Goal: Check status: Check status

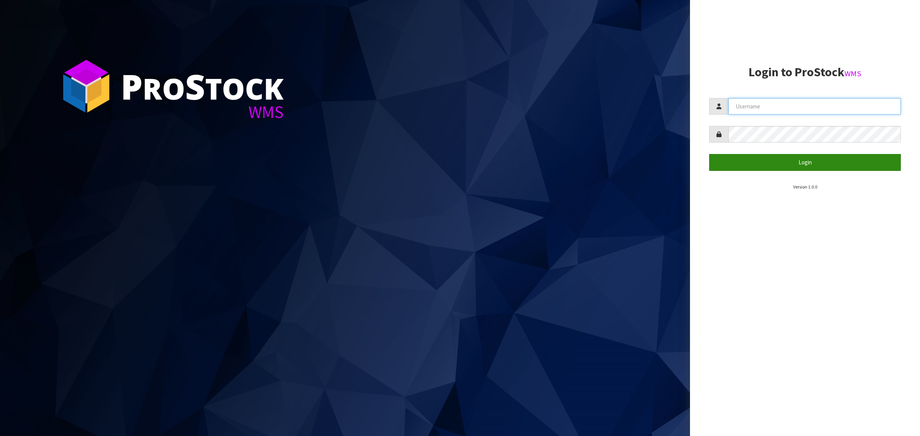
type input "[PERSON_NAME][EMAIL_ADDRESS][DOMAIN_NAME]"
click at [754, 158] on button "Login" at bounding box center [805, 162] width 192 height 16
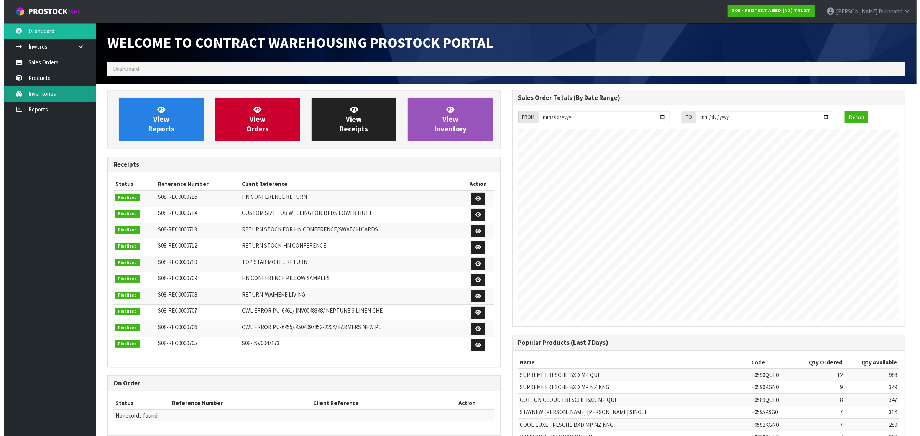
scroll to position [427, 404]
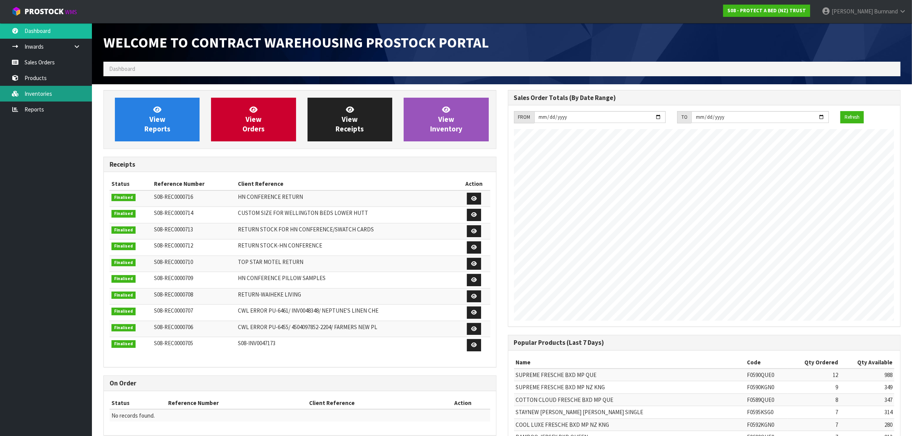
click at [36, 93] on link "Inventories" at bounding box center [46, 94] width 92 height 16
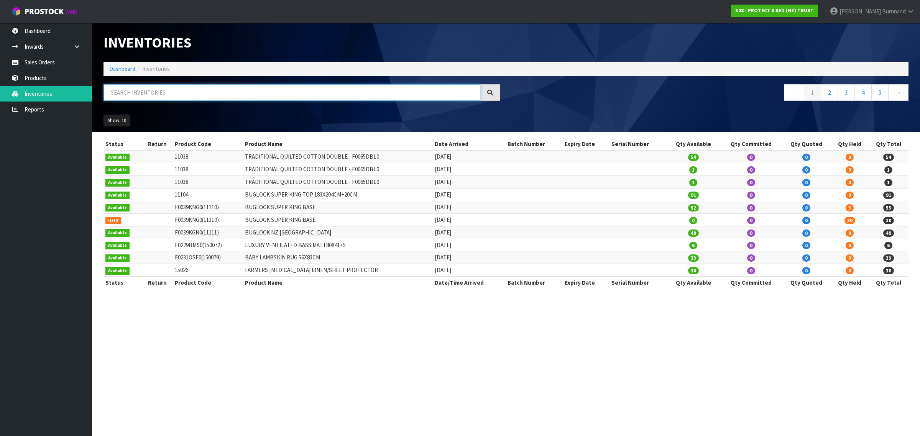
click at [116, 89] on input "text" at bounding box center [291, 92] width 377 height 16
paste input "F0233CTS0"
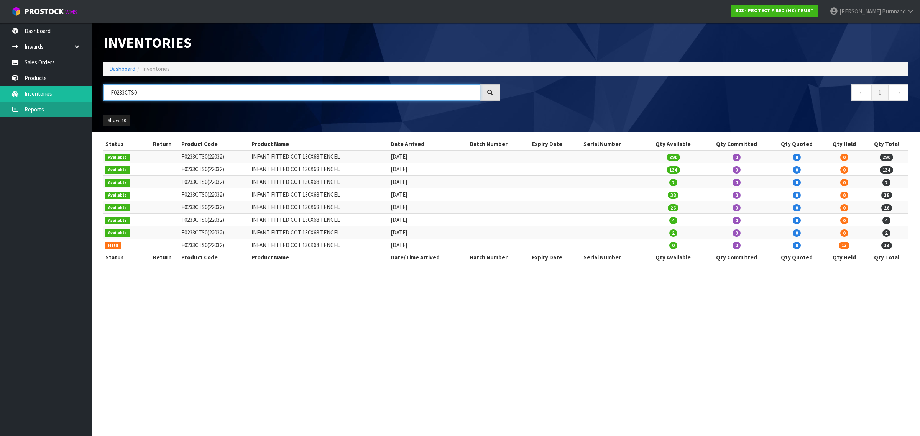
type input "F0233CTS0"
click at [38, 109] on link "Reports" at bounding box center [46, 110] width 92 height 16
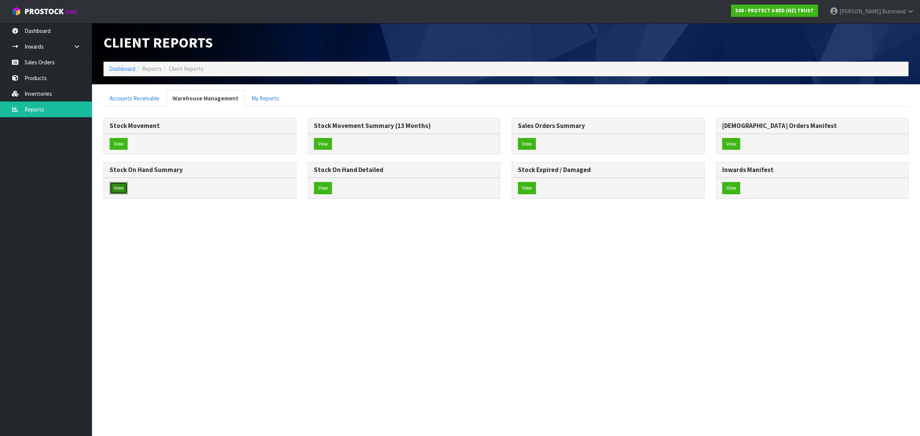
click at [118, 190] on button "View" at bounding box center [119, 188] width 18 height 12
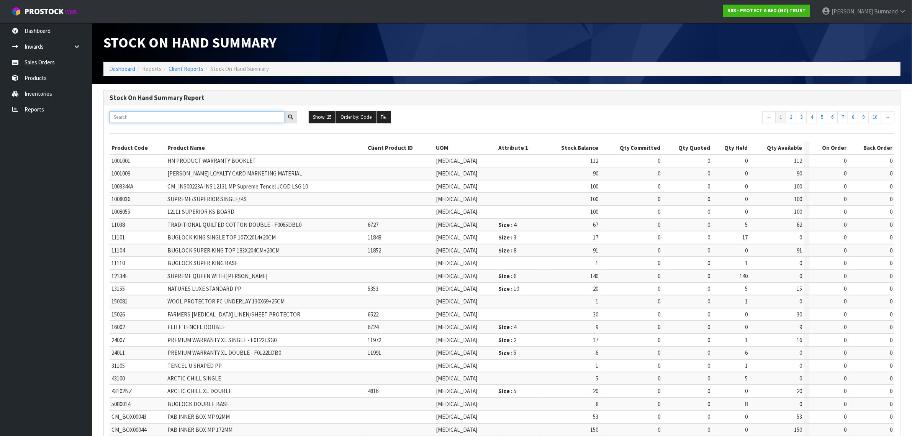
click at [121, 115] on input "text" at bounding box center [197, 117] width 175 height 12
paste input "F0233CTS0"
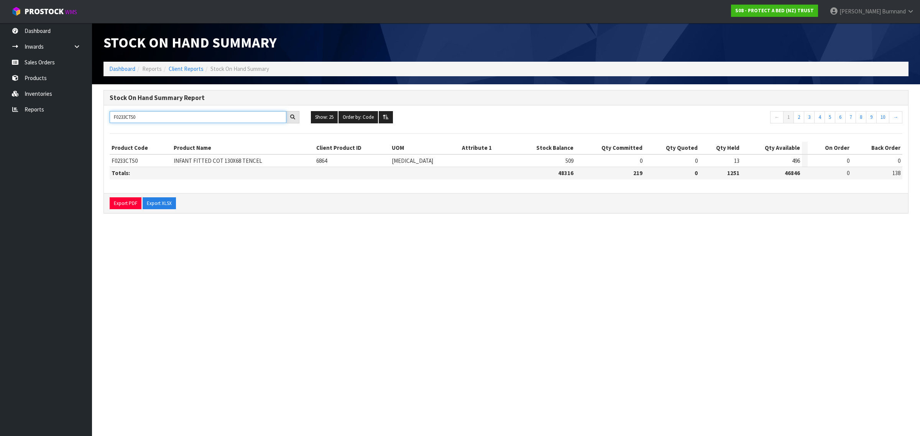
drag, startPoint x: 148, startPoint y: 117, endPoint x: 104, endPoint y: 116, distance: 44.5
click at [104, 116] on div "F0233CTS0" at bounding box center [204, 117] width 201 height 12
paste input "BSN"
drag, startPoint x: 143, startPoint y: 121, endPoint x: 110, endPoint y: 120, distance: 32.6
click at [110, 120] on input "F0233BSN0" at bounding box center [198, 117] width 177 height 12
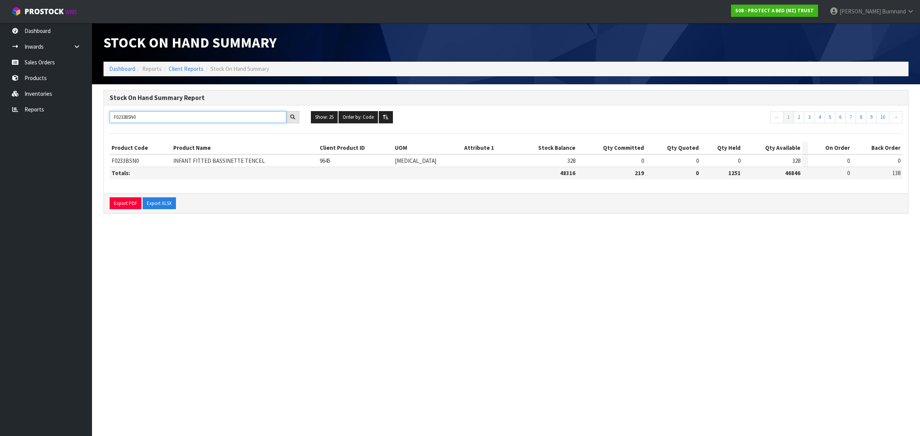
paste input "4CUU"
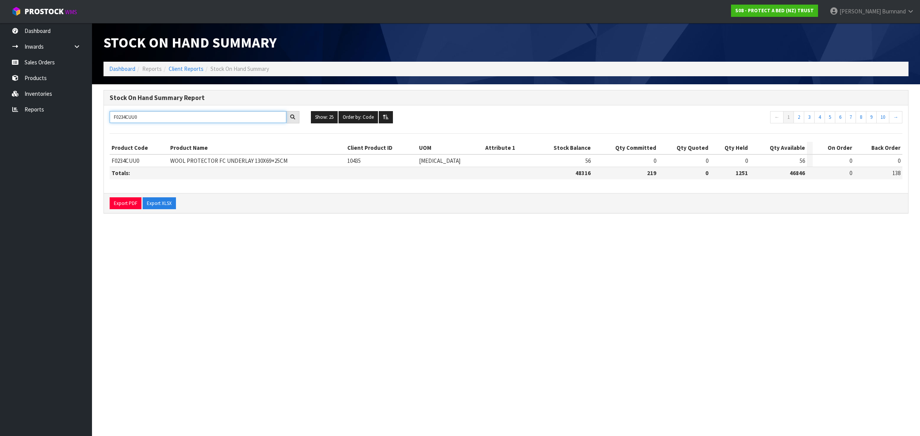
drag, startPoint x: 141, startPoint y: 116, endPoint x: 106, endPoint y: 116, distance: 34.9
click at [106, 116] on div "F0234CUU0" at bounding box center [204, 117] width 201 height 12
paste input "S"
drag, startPoint x: 142, startPoint y: 118, endPoint x: 107, endPoint y: 113, distance: 35.9
click at [107, 113] on div "F0234CUS0" at bounding box center [204, 117] width 201 height 12
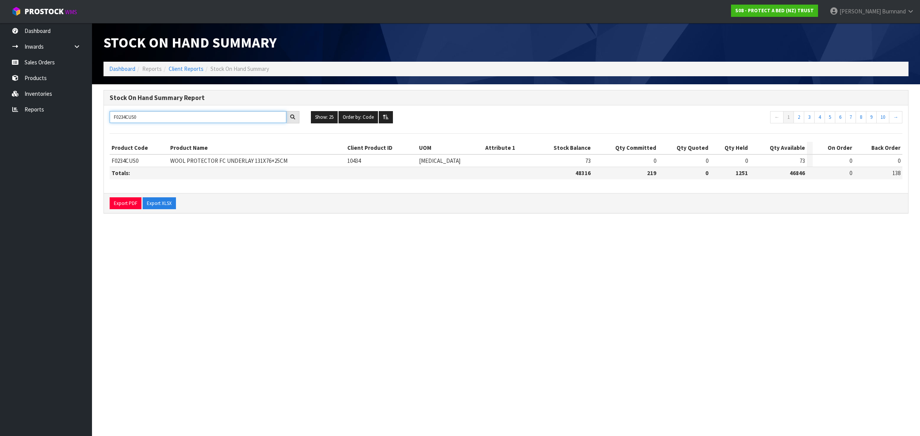
paste input "1OSF"
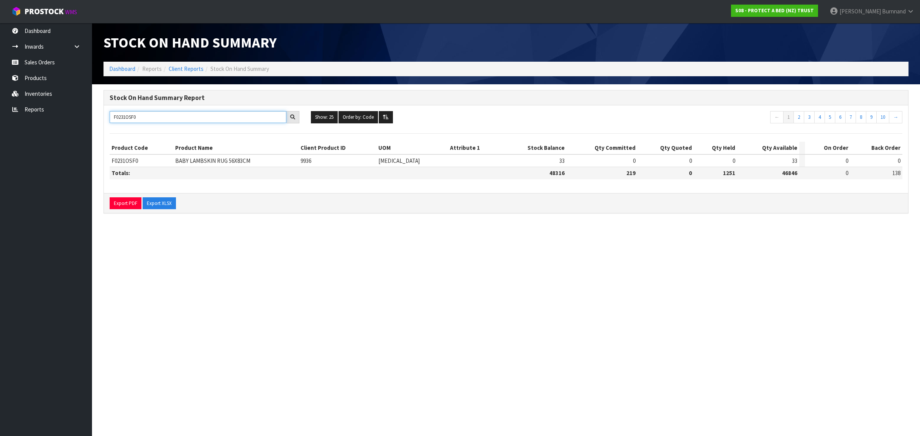
drag, startPoint x: 143, startPoint y: 116, endPoint x: 114, endPoint y: 116, distance: 28.7
click at [114, 116] on input "F0231OSF0" at bounding box center [198, 117] width 177 height 12
paste input "326CTS"
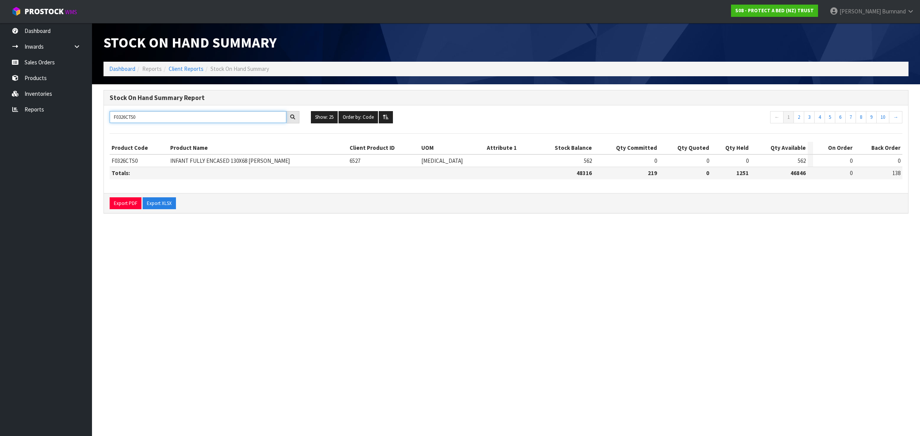
type input "F0326CTS0"
